Goal: Information Seeking & Learning: Learn about a topic

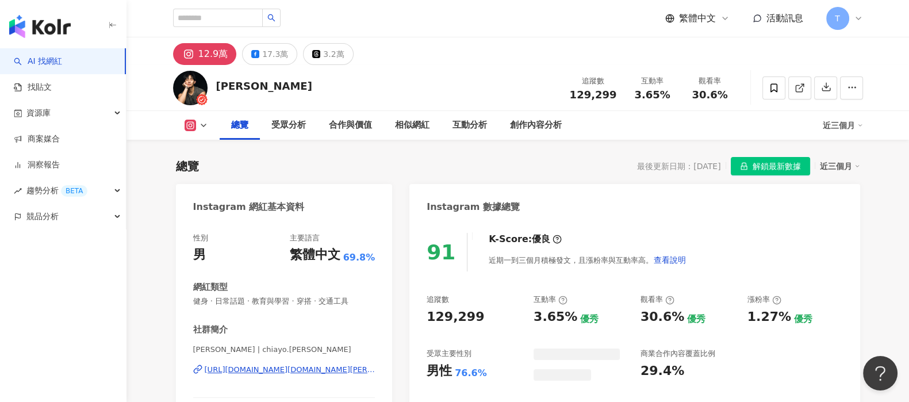
scroll to position [70, 0]
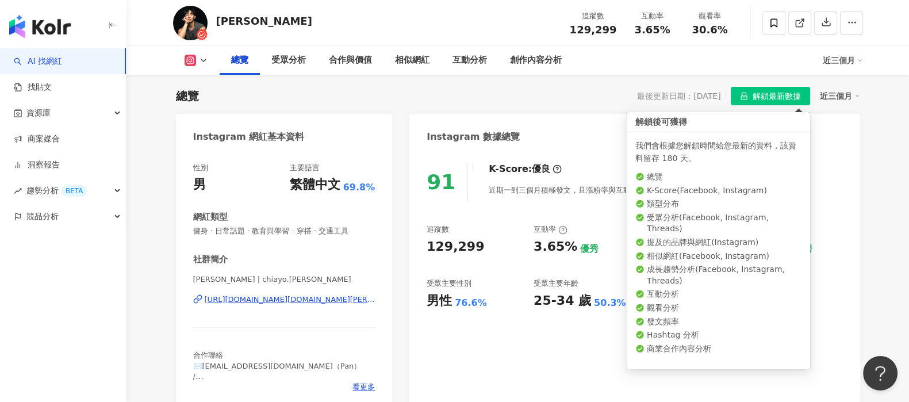
click at [761, 101] on span "解鎖最新數據" at bounding box center [777, 96] width 48 height 18
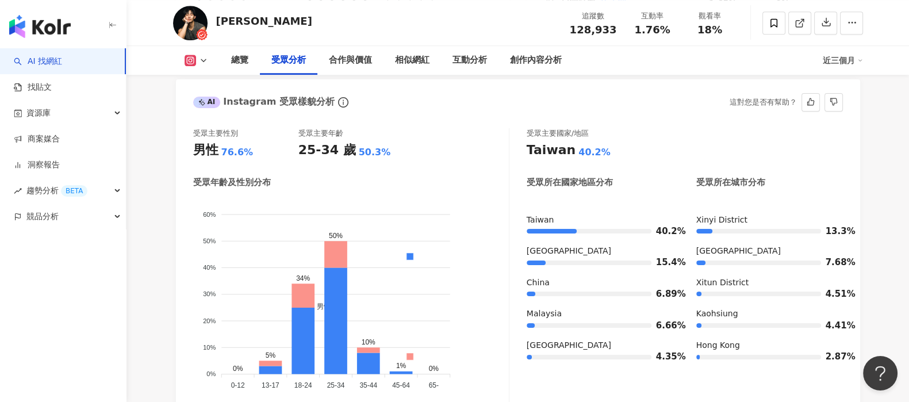
scroll to position [1004, 0]
